Goal: Find specific page/section: Find specific page/section

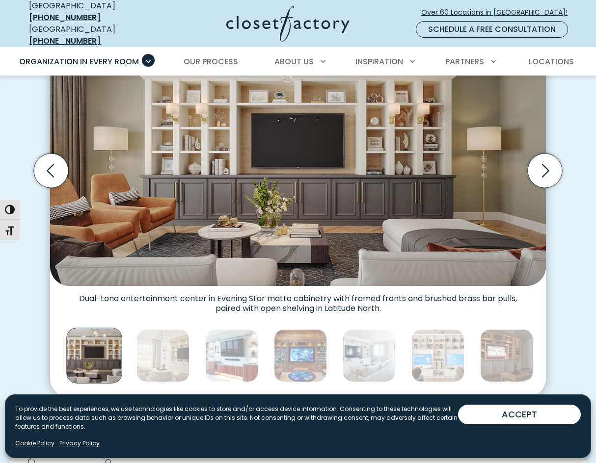
scroll to position [319, 0]
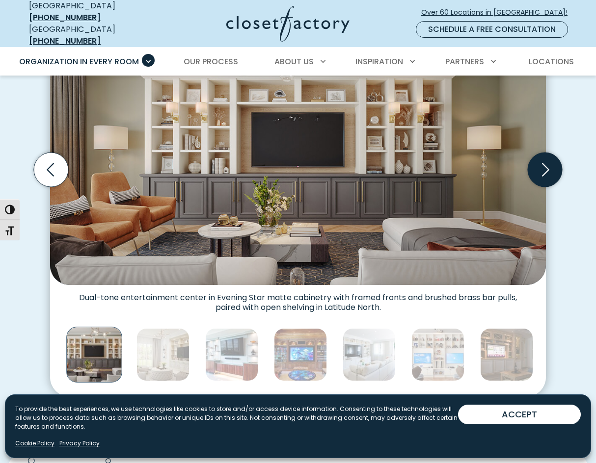
click at [539, 153] on icon "Next slide" at bounding box center [545, 170] width 34 height 34
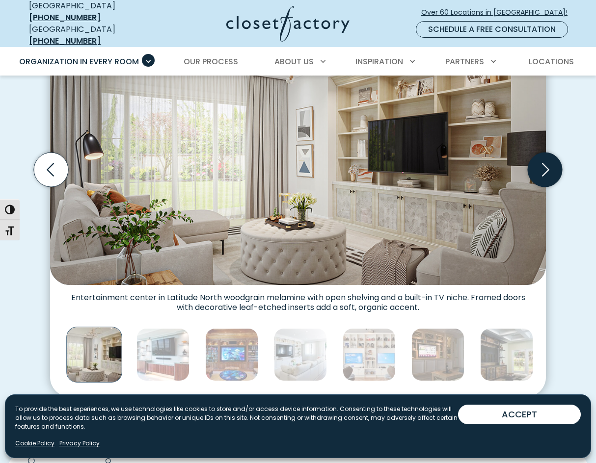
click at [539, 153] on icon "Next slide" at bounding box center [545, 170] width 34 height 34
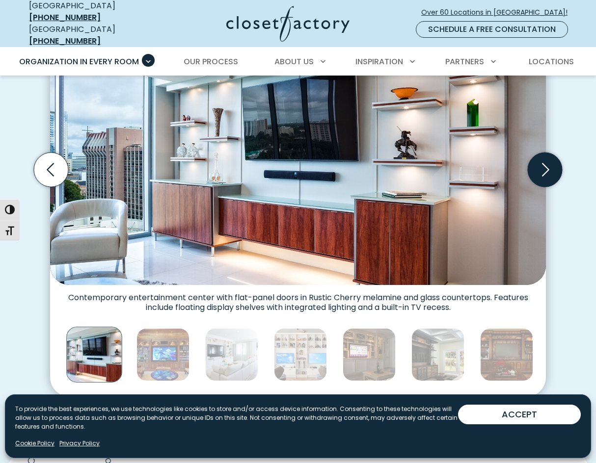
click at [539, 153] on icon "Next slide" at bounding box center [545, 170] width 34 height 34
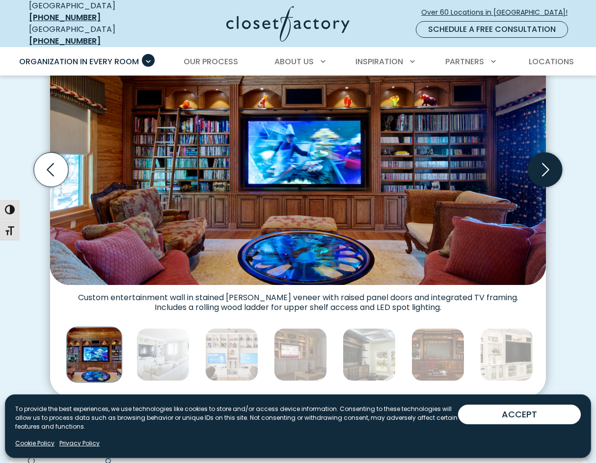
click at [539, 153] on icon "Next slide" at bounding box center [545, 170] width 34 height 34
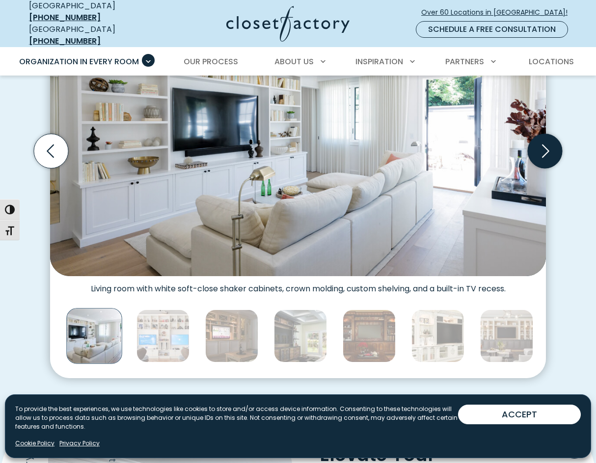
scroll to position [338, 0]
click at [542, 134] on icon "Next slide" at bounding box center [545, 151] width 34 height 34
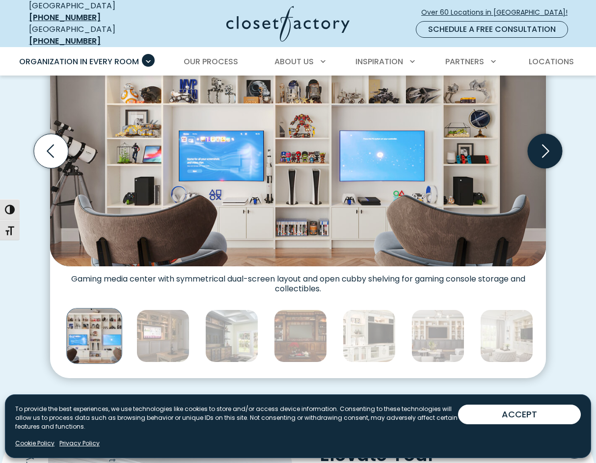
click at [542, 134] on icon "Next slide" at bounding box center [545, 151] width 34 height 34
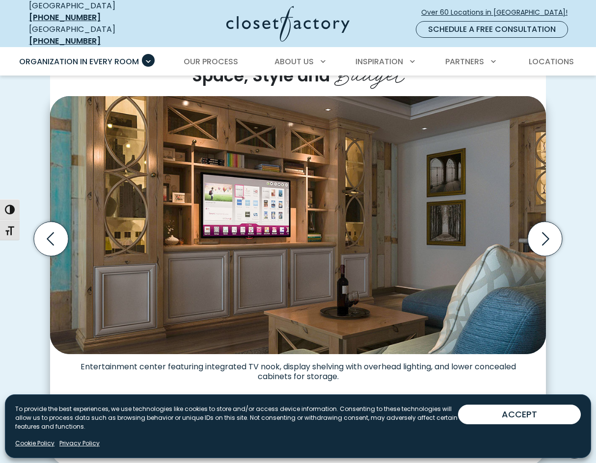
scroll to position [249, 0]
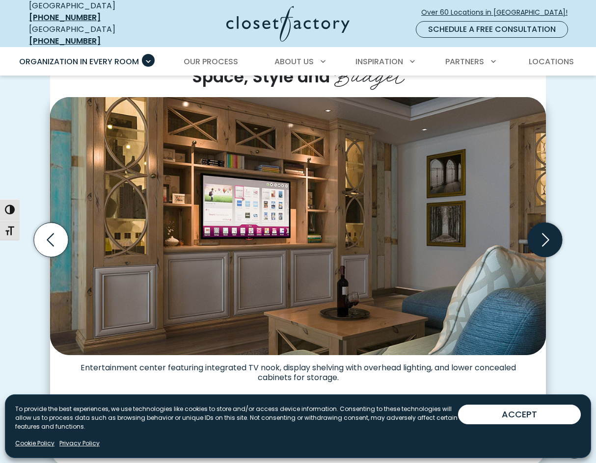
click at [548, 223] on icon "Next slide" at bounding box center [545, 240] width 34 height 34
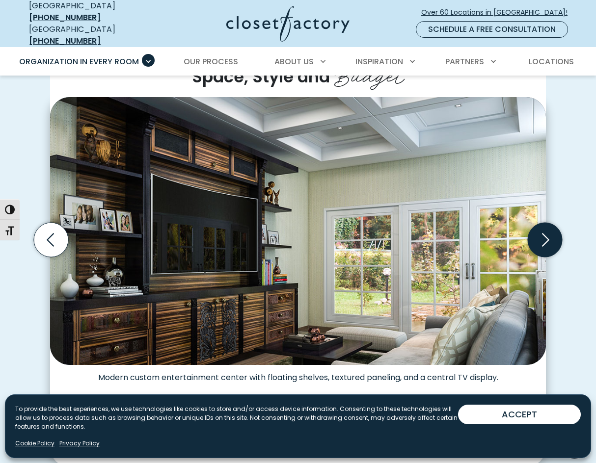
click at [548, 223] on icon "Next slide" at bounding box center [545, 240] width 34 height 34
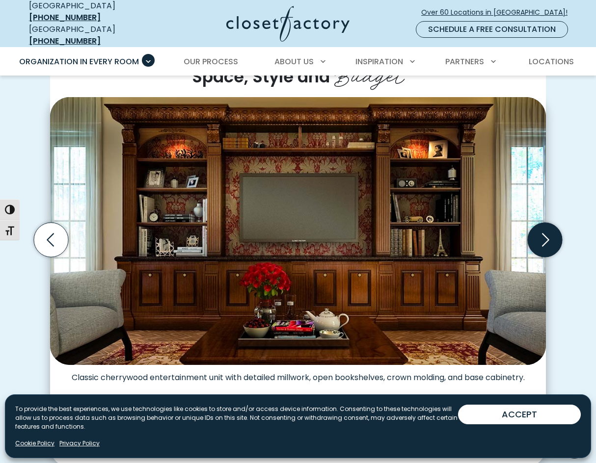
click at [548, 223] on icon "Next slide" at bounding box center [545, 240] width 34 height 34
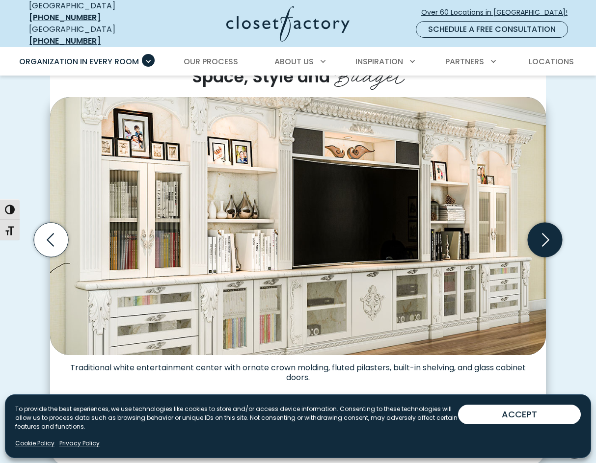
click at [548, 223] on icon "Next slide" at bounding box center [545, 240] width 34 height 34
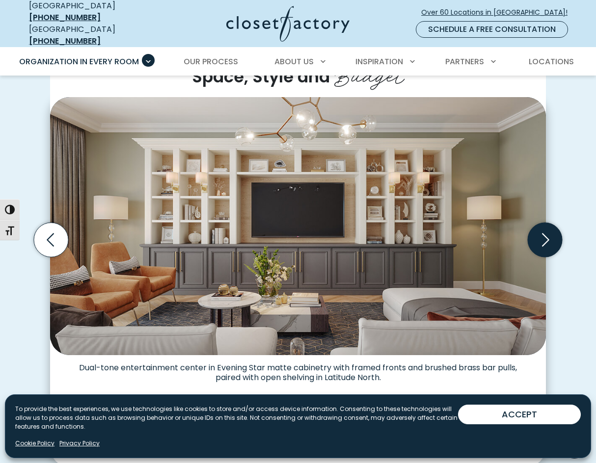
click at [548, 223] on icon "Next slide" at bounding box center [545, 240] width 34 height 34
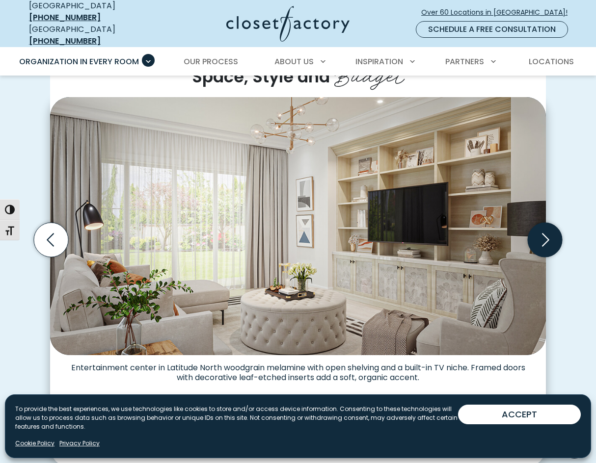
click at [548, 223] on icon "Next slide" at bounding box center [545, 240] width 34 height 34
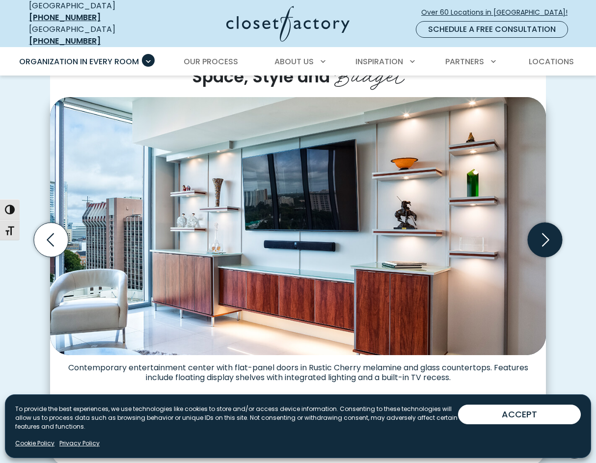
click at [548, 223] on icon "Next slide" at bounding box center [545, 240] width 34 height 34
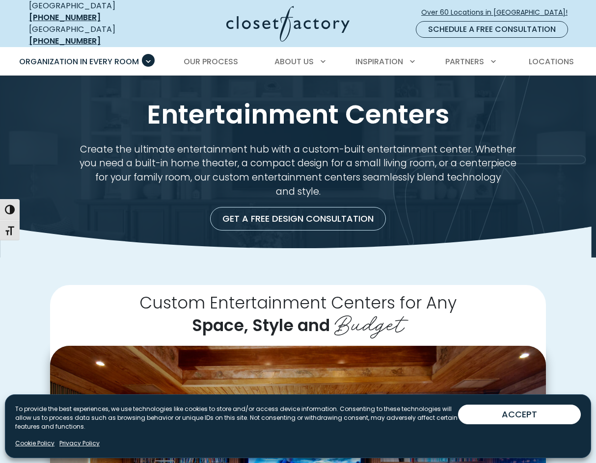
scroll to position [0, 0]
click at [513, 7] on span "Over 60 Locations in [GEOGRAPHIC_DATA]!" at bounding box center [498, 12] width 154 height 10
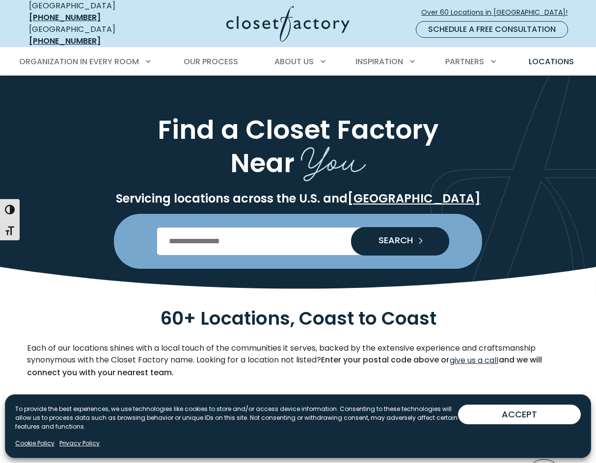
click at [197, 233] on input "Enter Postal Code" at bounding box center [298, 241] width 282 height 27
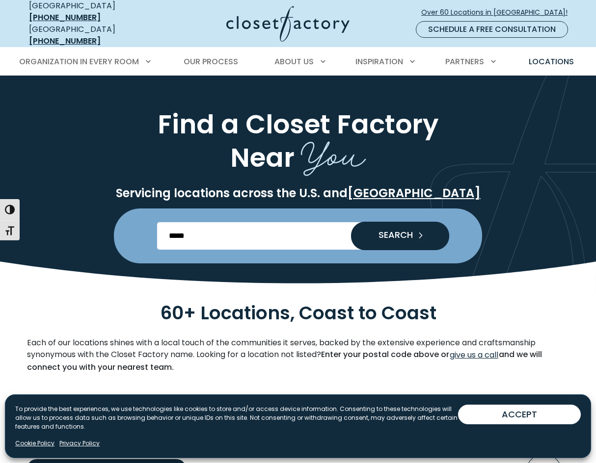
scroll to position [6, 0]
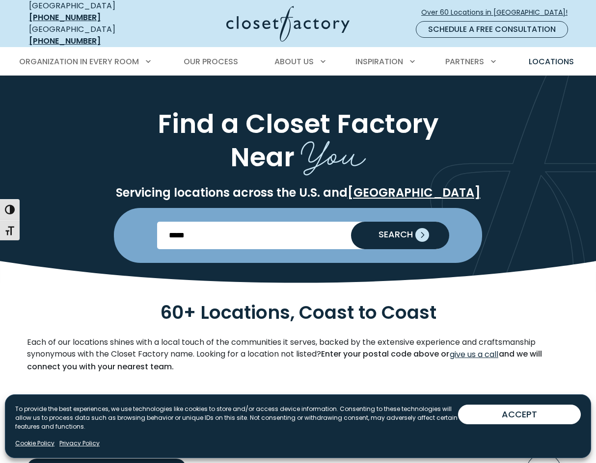
type input "*****"
click at [399, 230] on span "SEARCH" at bounding box center [392, 234] width 42 height 9
